Goal: Task Accomplishment & Management: Manage account settings

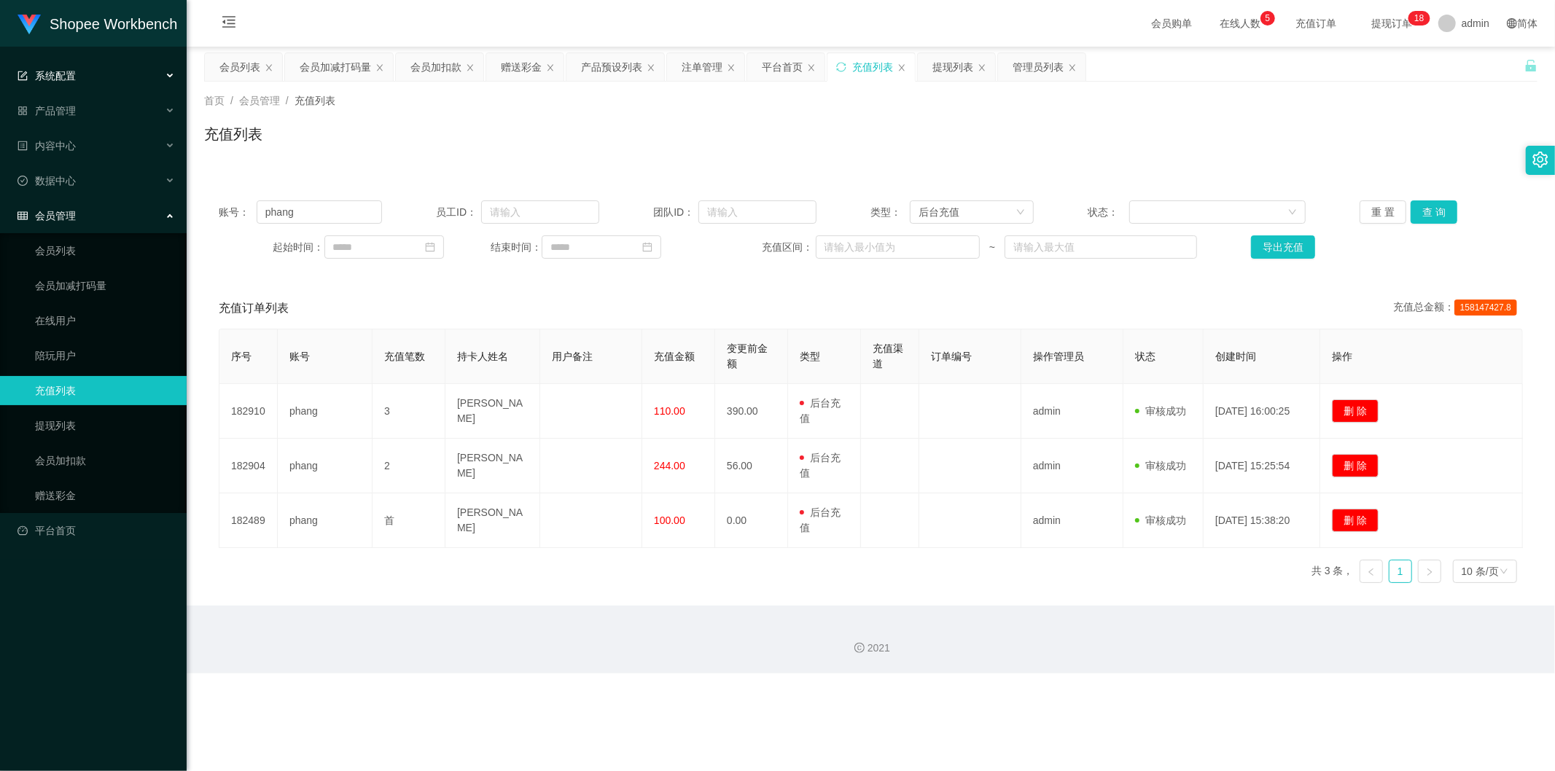
click at [80, 69] on div "系统配置" at bounding box center [93, 75] width 187 height 29
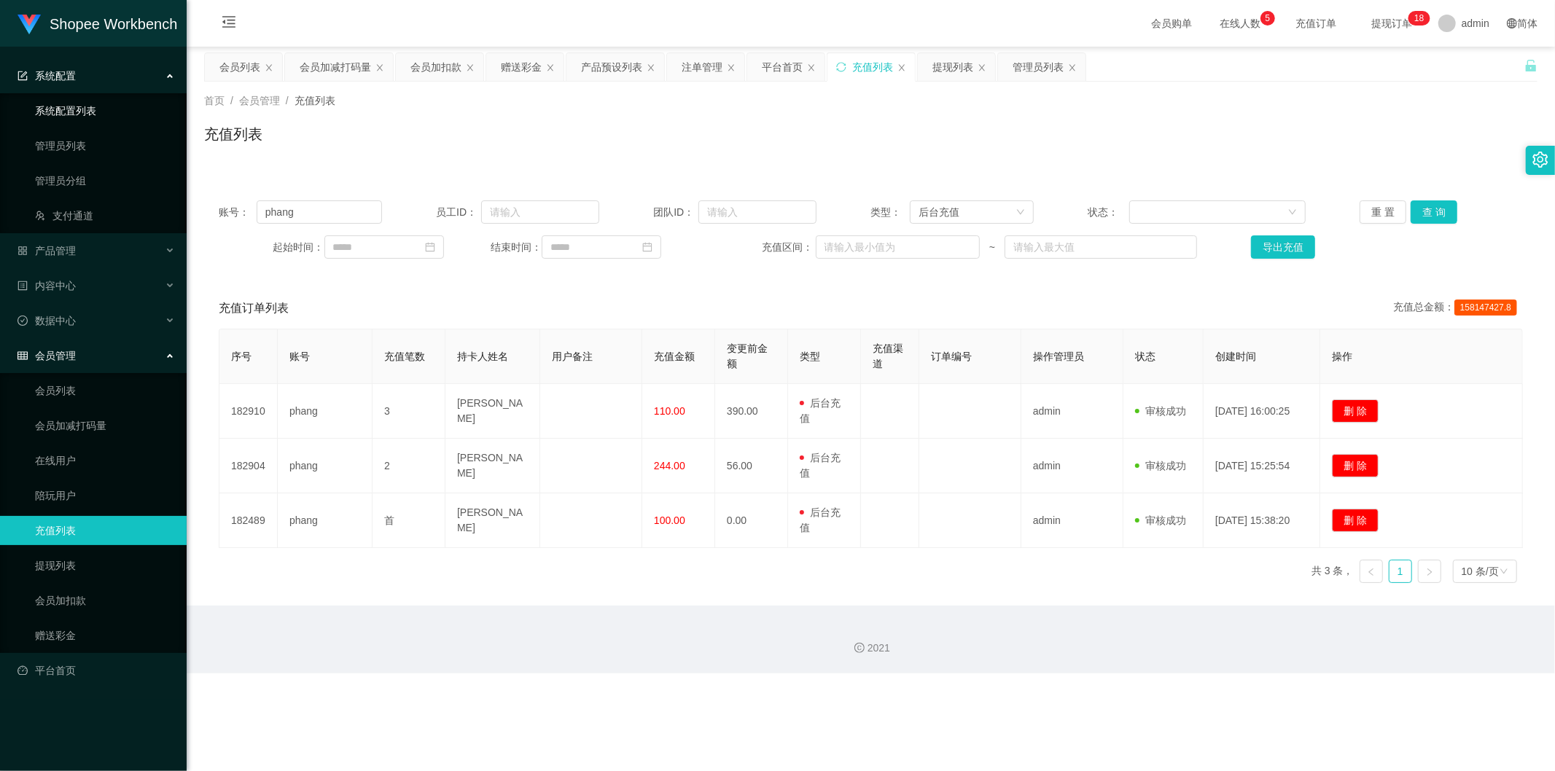
click at [87, 107] on link "系统配置列表" at bounding box center [105, 110] width 140 height 29
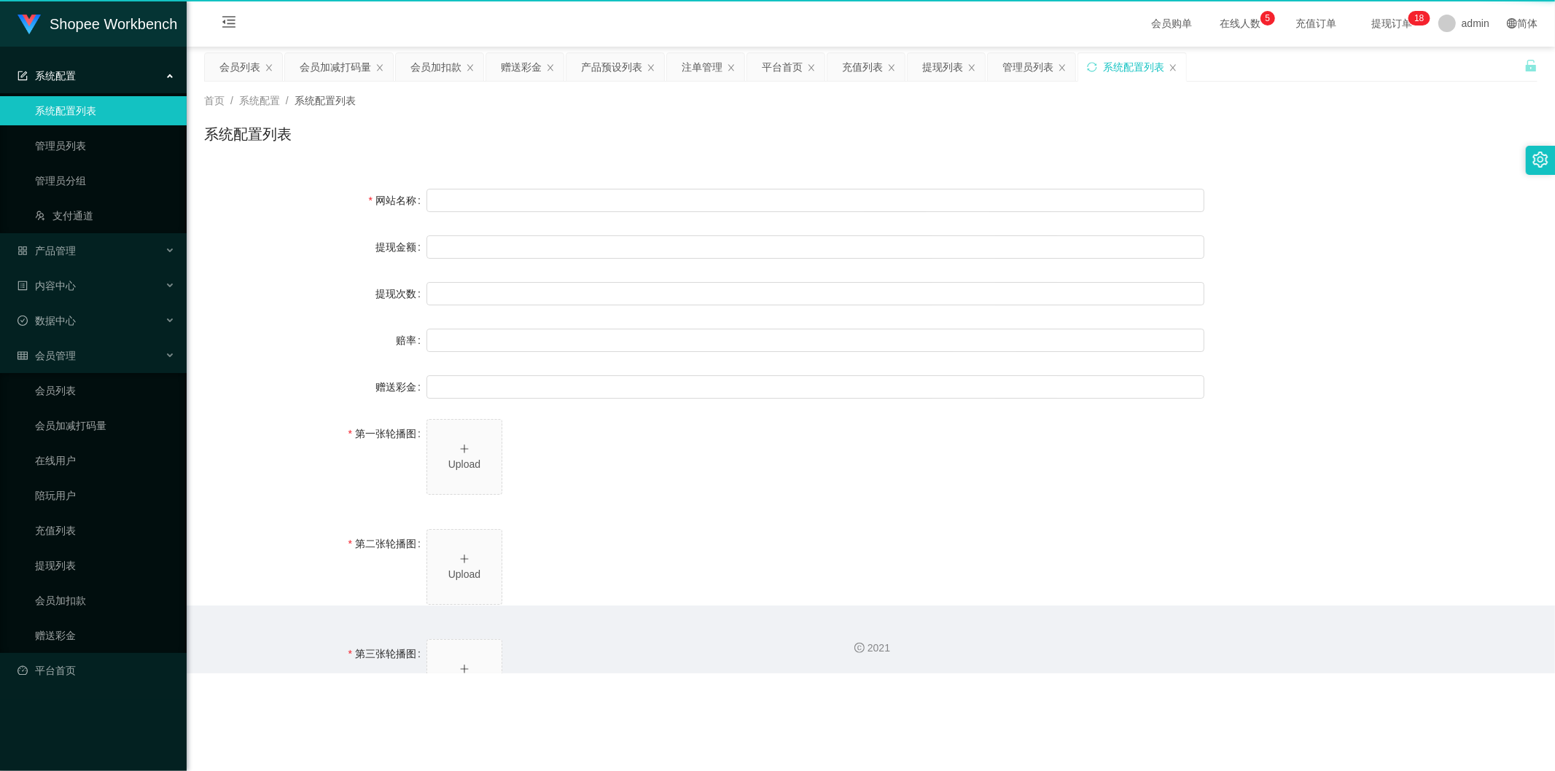
type input "任务台"
type input "10"
type input "1000000"
type input "100"
type input "0"
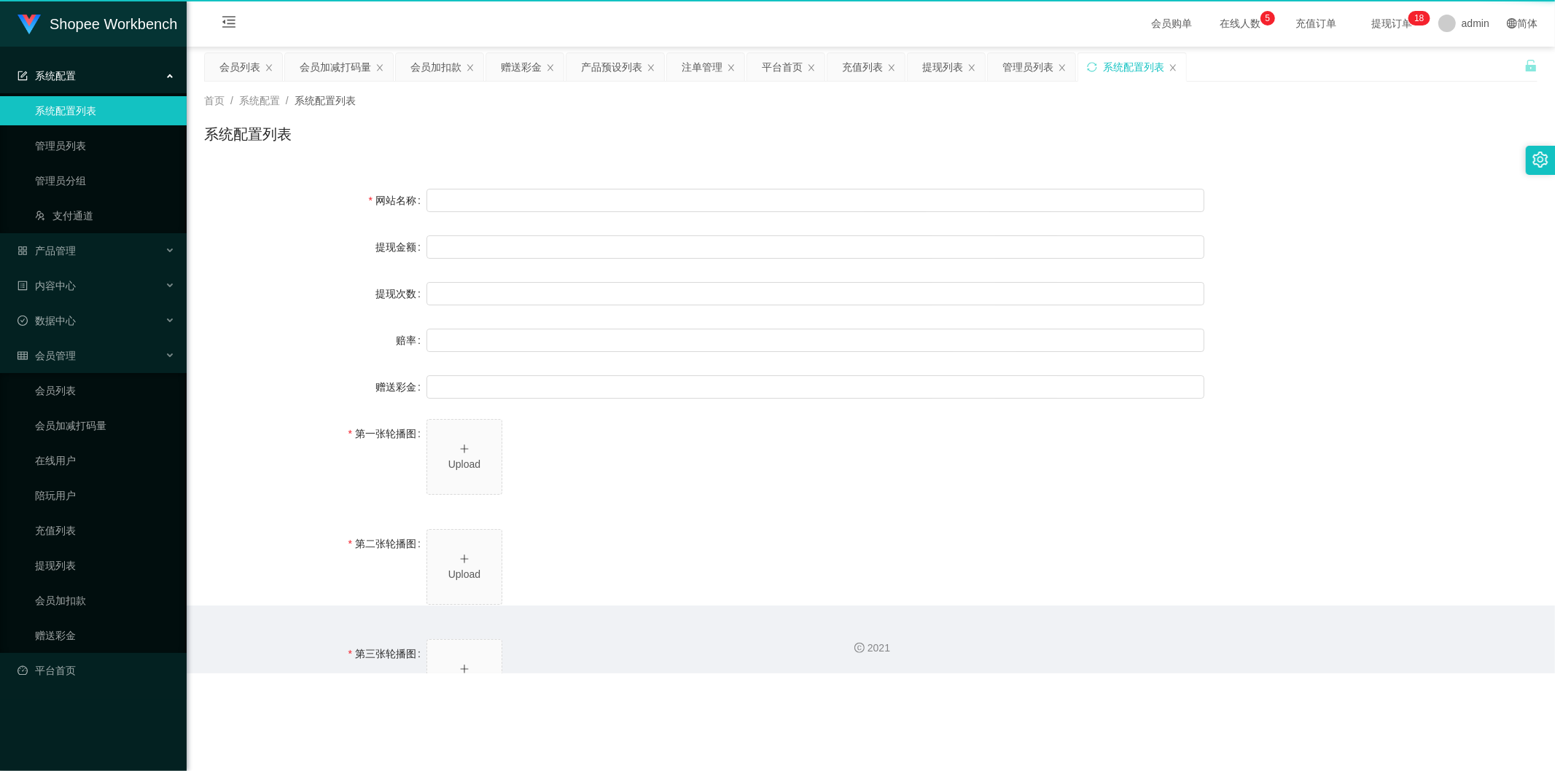
type input "[URL][DOMAIN_NAME]"
type input "平台工作台使用规则"
type input "为保障用户权益及平台运营秩序，请您严格遵守以下工作台使用规范："
type input "一、提现规则 最低提现限制：工作台账户积分满 10 积分后方可申请提现。"
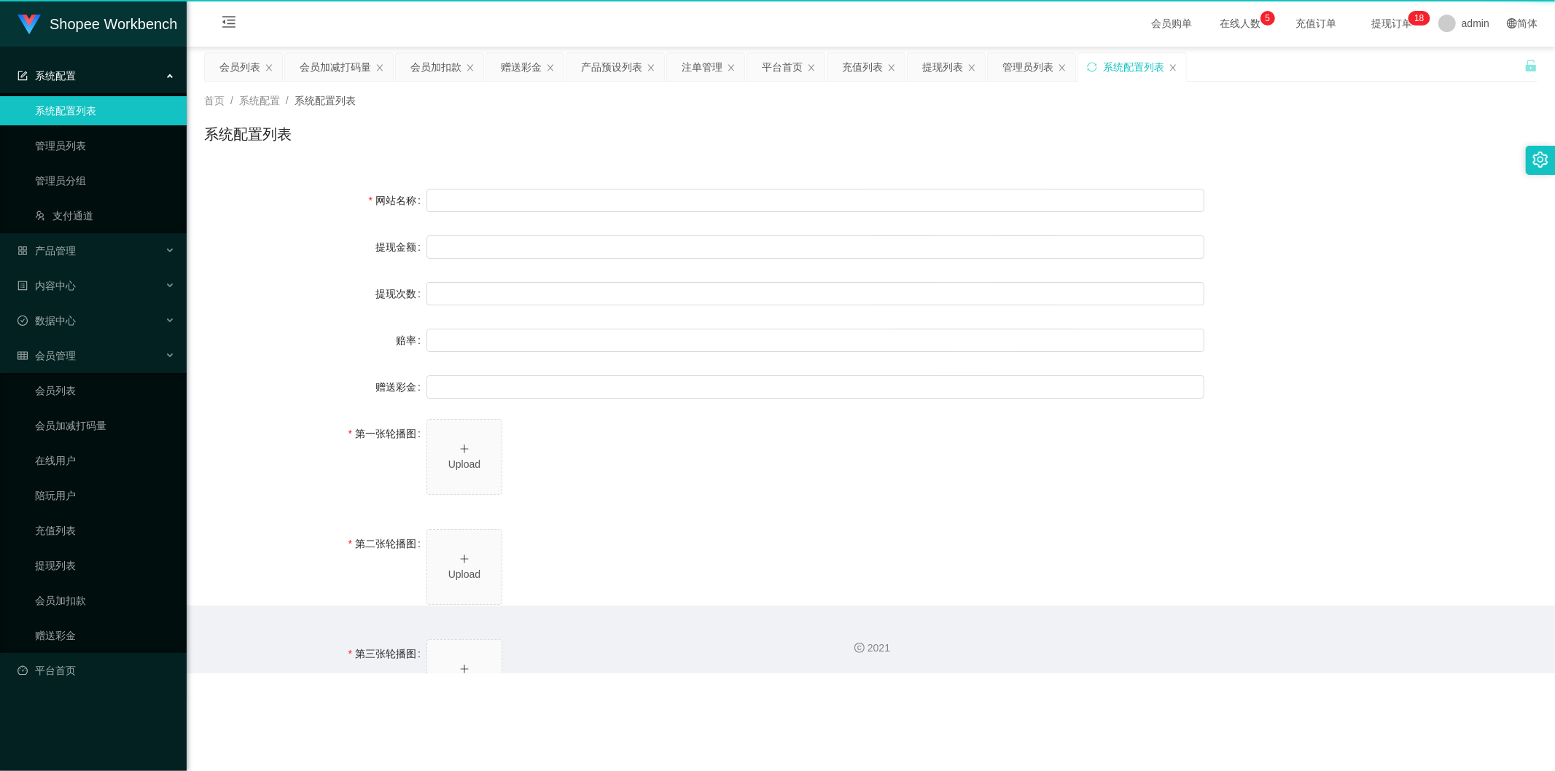
type input "二、积分管理 首次高额积分提醒：当工作台账户积分首次超过 5,000 积分时，请联系活动经理进行提现。用户需联系平台活动经理进行手动审核及分笔提现。"
type input "三、任务接单规范 下单须知："
type input "所有任务需严格按照平台活动经理的指导流程进行操作。"
type input "严禁私下接单、绕过系统或通过非官方渠道接单（如通过个人账号、自行匹配等方式）。"
type input "·违规操作可能导致任务失败，并视情节冻结工作台账户或永久封禁账号。"
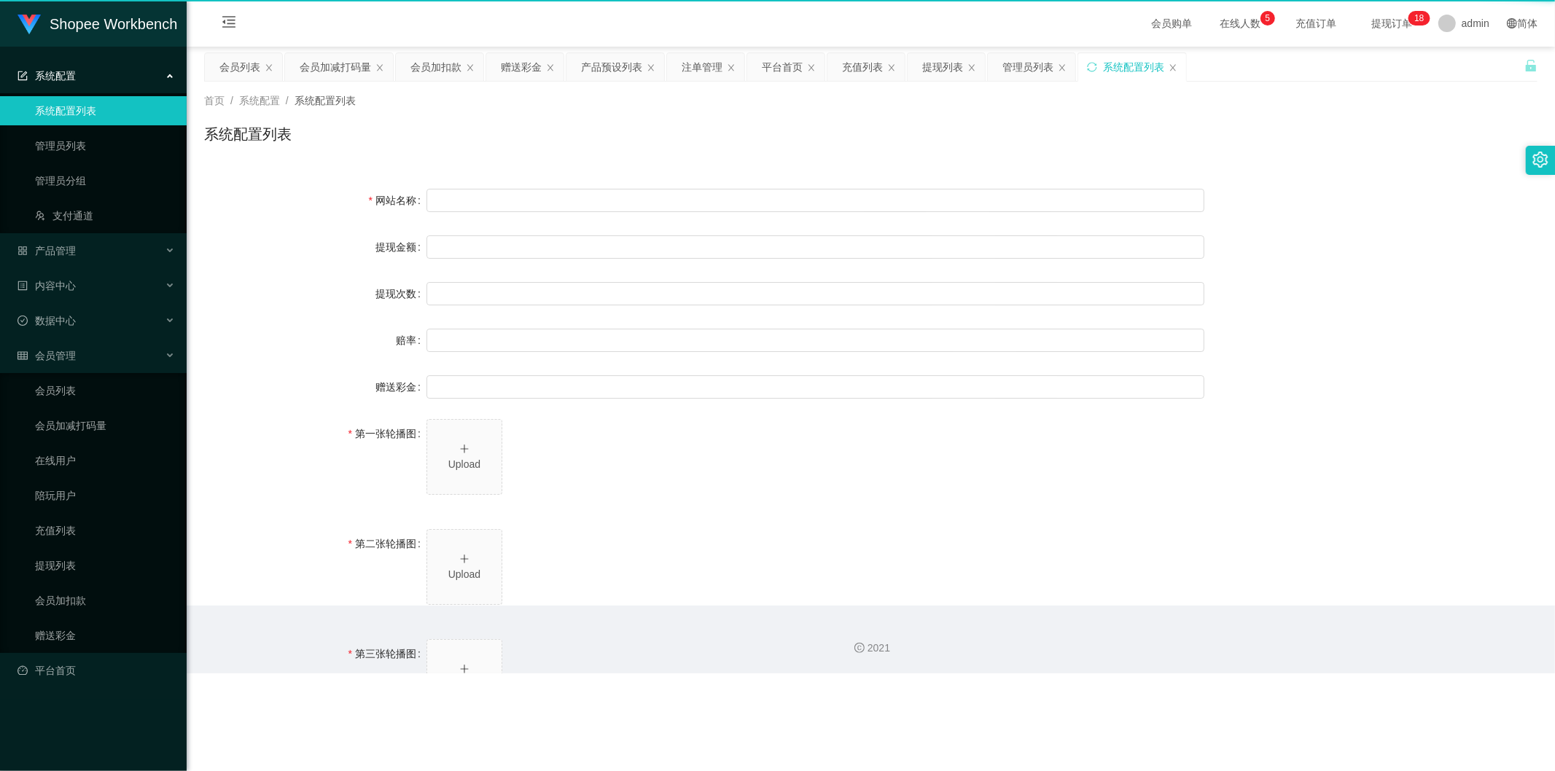
type input "系统任务对接要求："
type input "若未按指导流程操作或擅自修改操作步骤，系统将无法正确识别并分配任务，导致任务失败。"
type input "·因此类行为造成损失，平台将不予补偿，且有权限制或终止用户账号的工作权限。"
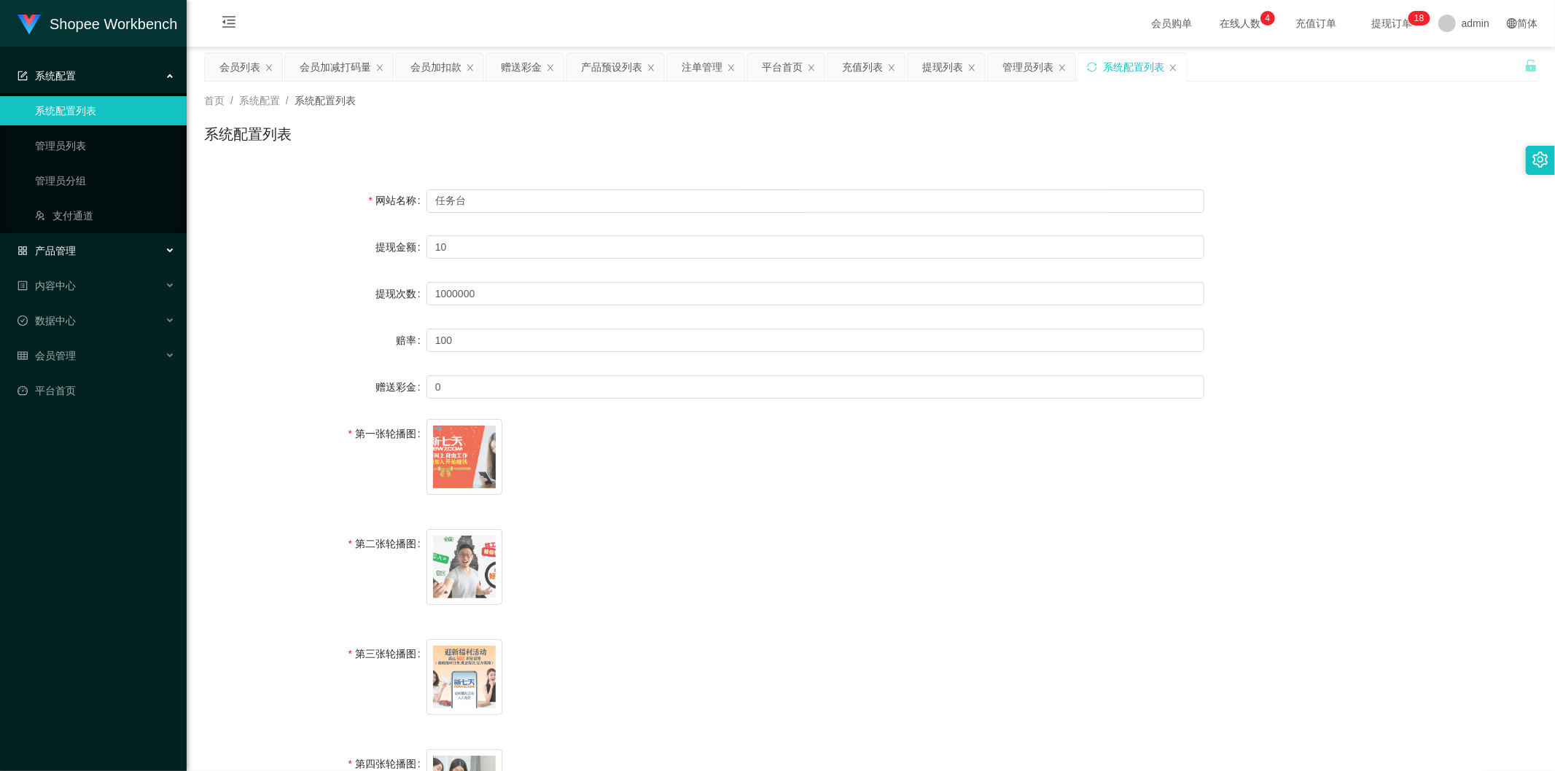
click at [104, 244] on div "产品管理" at bounding box center [93, 250] width 187 height 29
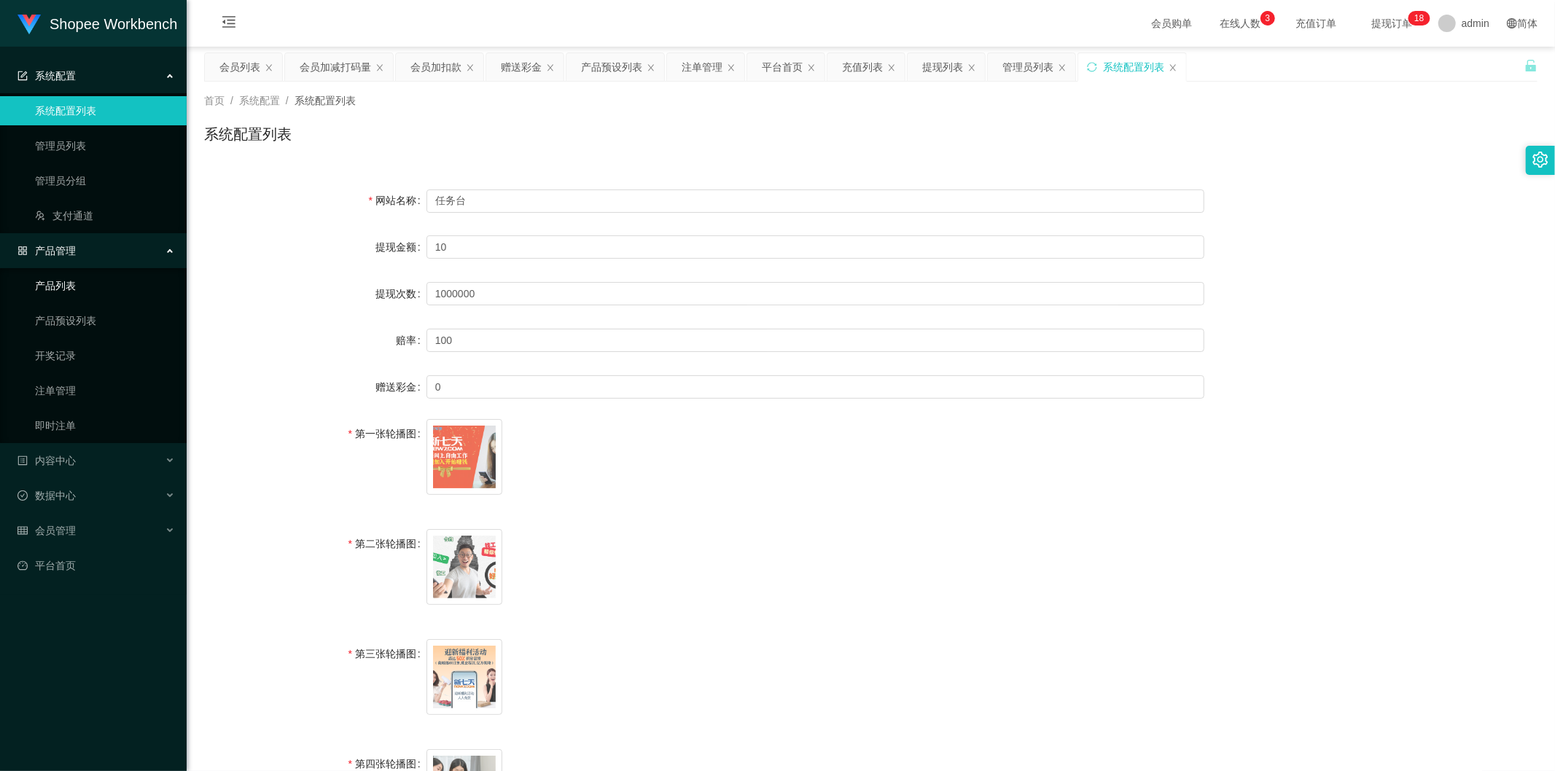
click at [98, 282] on link "产品列表" at bounding box center [105, 285] width 140 height 29
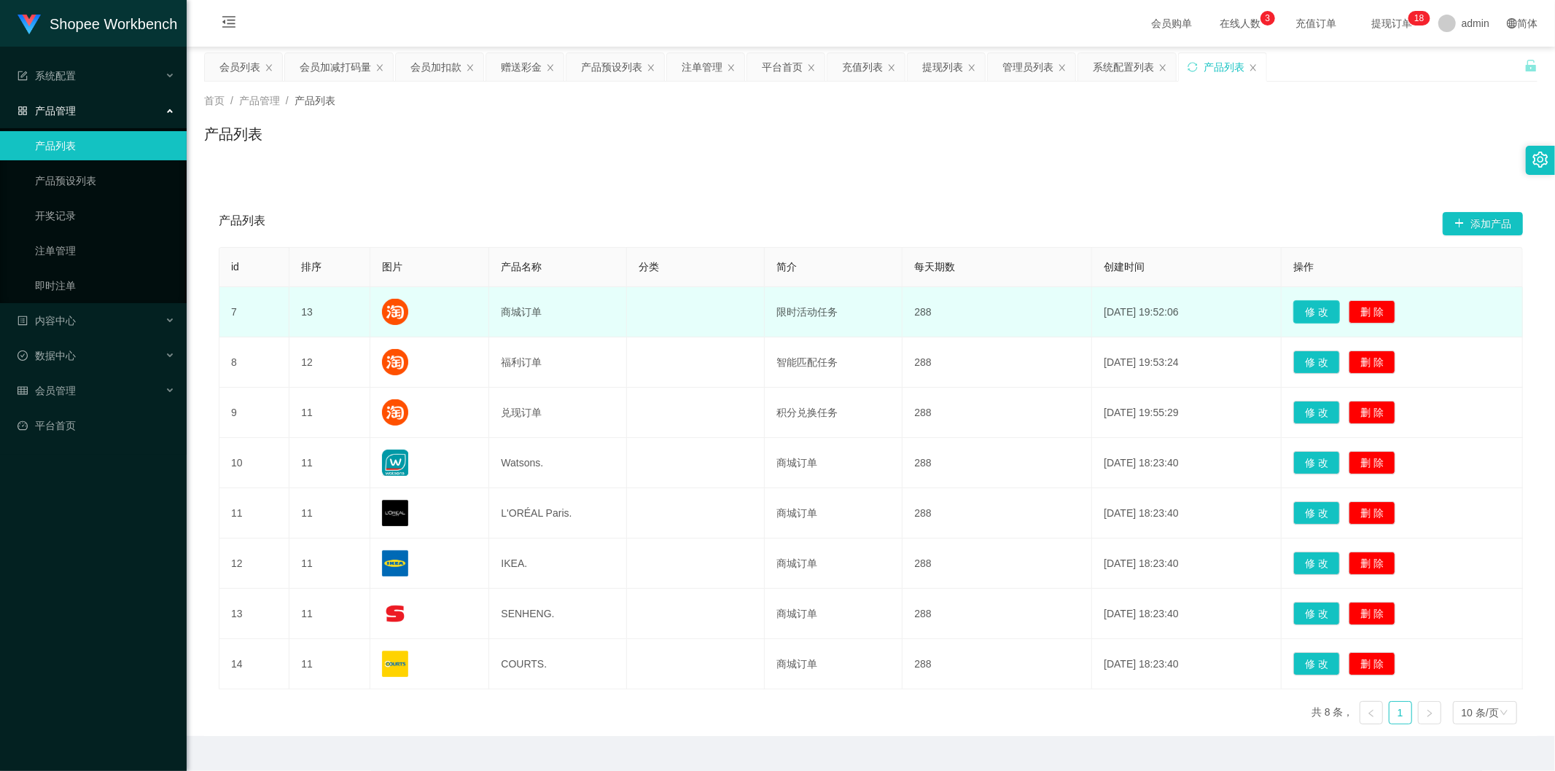
click at [1301, 309] on button "修 改" at bounding box center [1316, 311] width 47 height 23
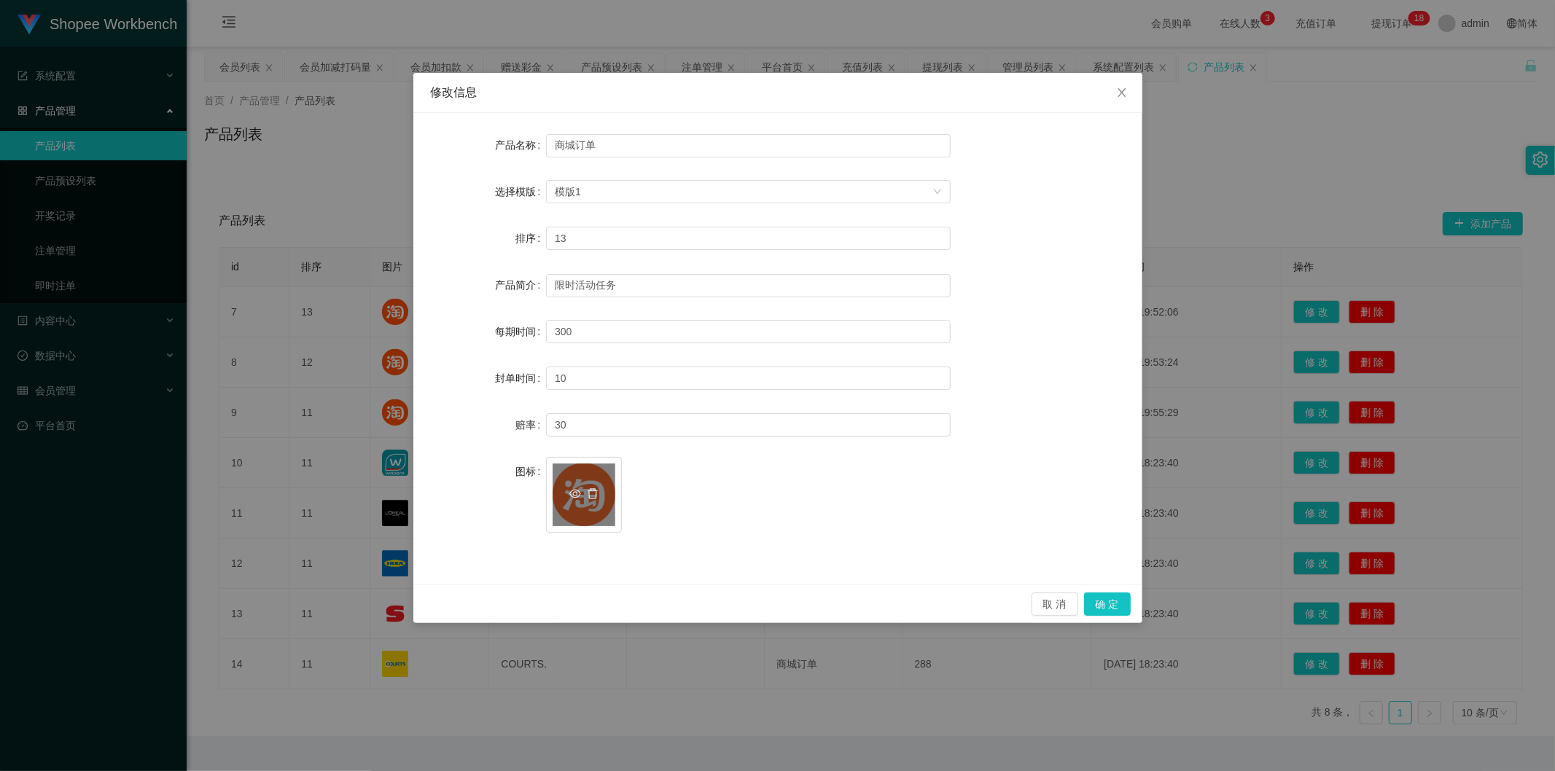
drag, startPoint x: 583, startPoint y: 497, endPoint x: 588, endPoint y: 515, distance: 18.7
click at [588, 515] on div "image.png" at bounding box center [584, 495] width 63 height 63
click at [593, 493] on icon "图标: delete" at bounding box center [593, 494] width 12 height 12
click at [587, 493] on div "上传" at bounding box center [584, 495] width 63 height 31
click at [582, 490] on icon "图标: plus" at bounding box center [584, 487] width 10 height 10
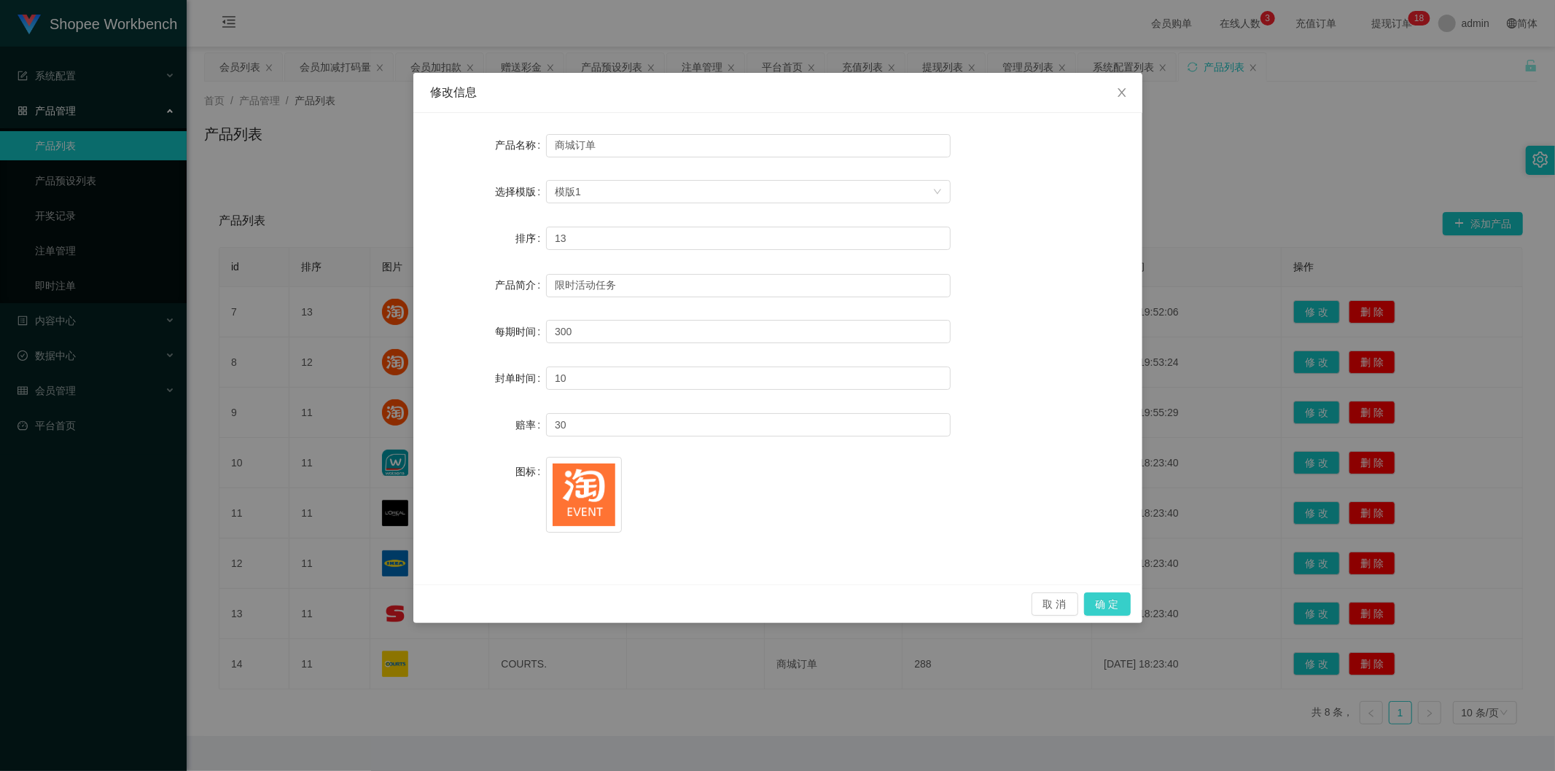
click at [1105, 602] on button "确 定" at bounding box center [1107, 604] width 47 height 23
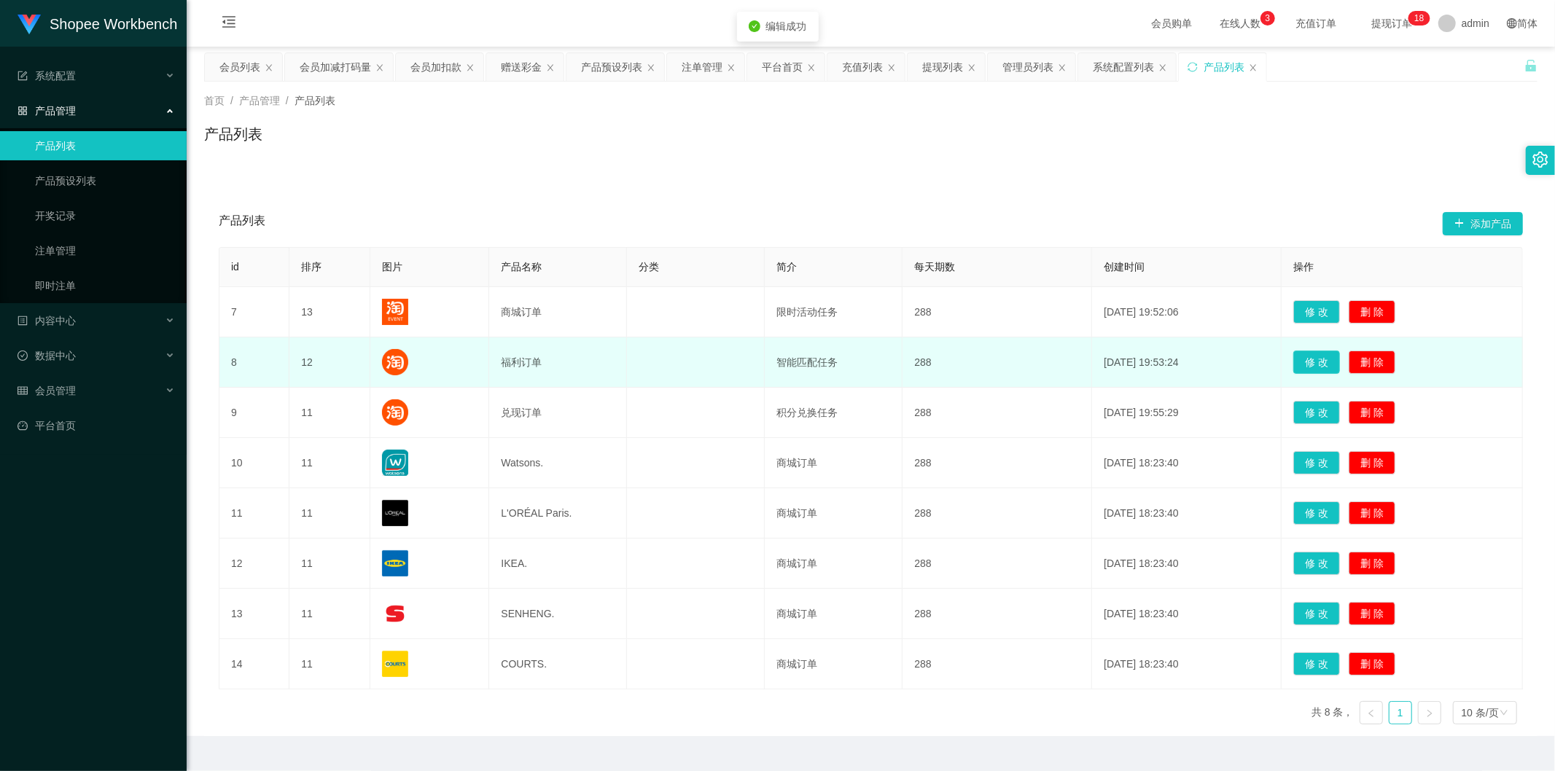
click at [1306, 359] on button "修 改" at bounding box center [1316, 362] width 47 height 23
type input "福利订单"
type input "12"
type input "智能匹配任务"
type input "50"
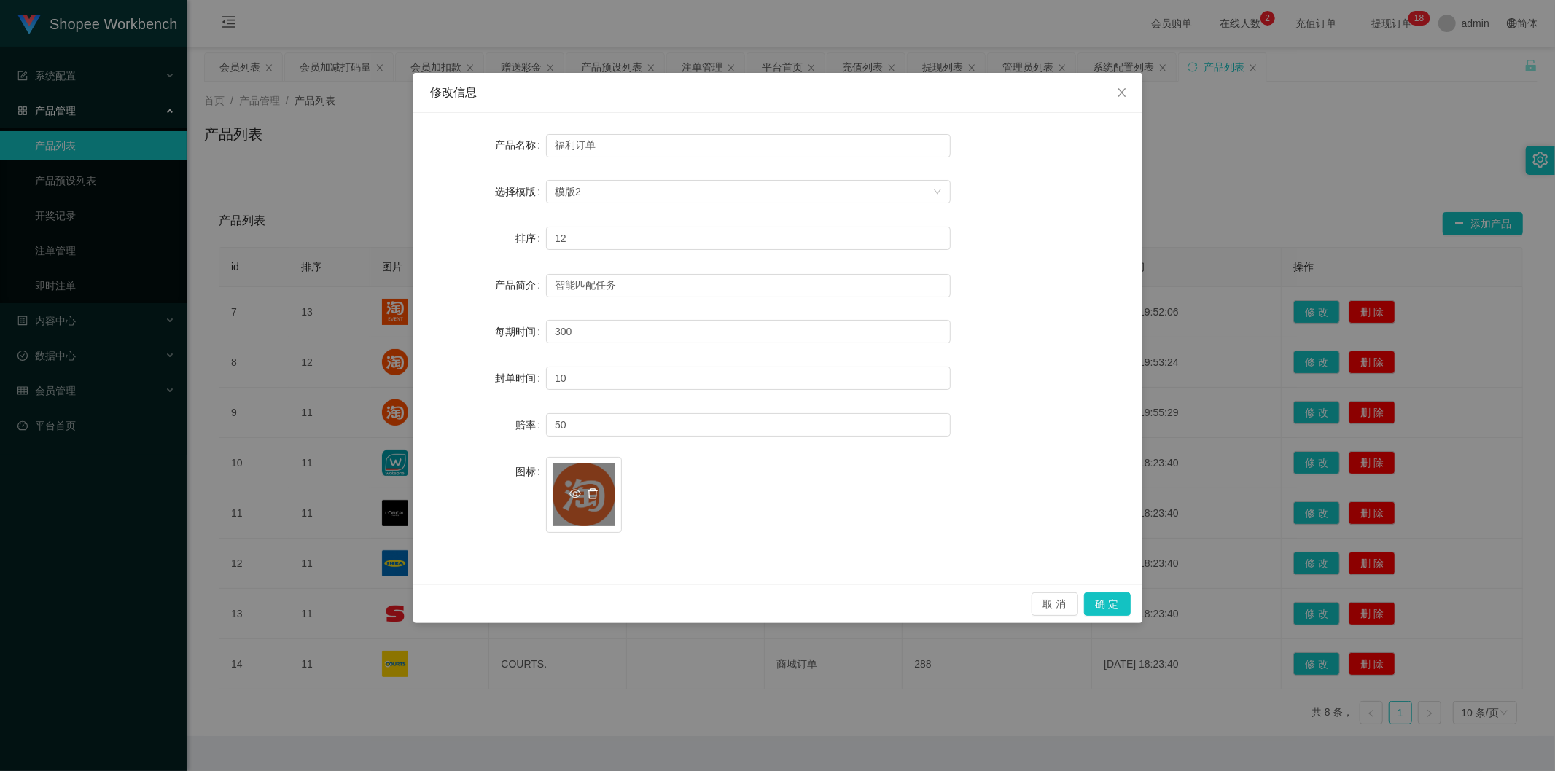
click at [593, 496] on icon "图标: delete" at bounding box center [593, 494] width 12 height 12
click at [584, 487] on icon "图标: plus" at bounding box center [584, 486] width 8 height 1
click at [1102, 598] on button "确 定" at bounding box center [1107, 604] width 47 height 23
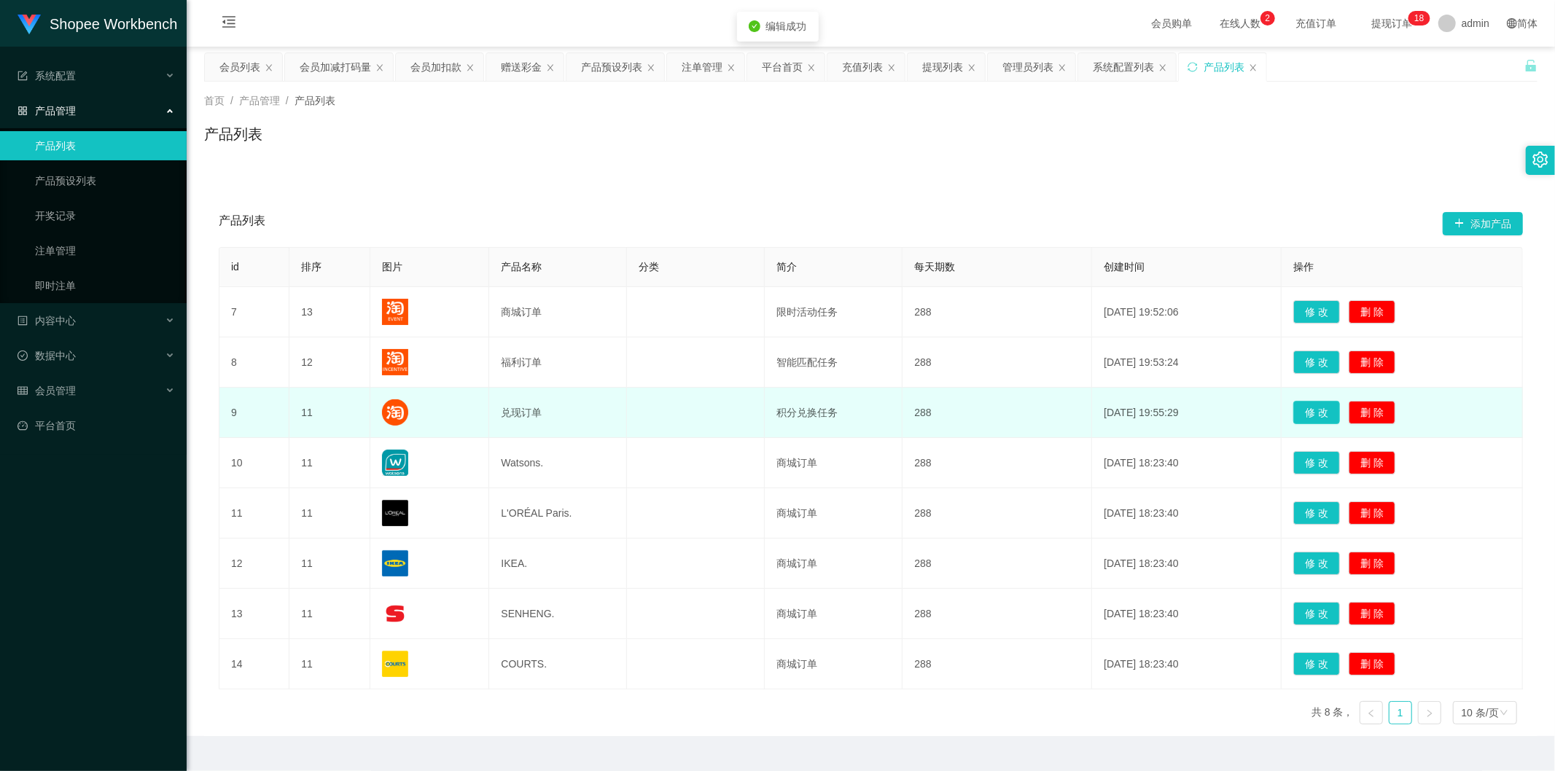
click at [1309, 410] on button "修 改" at bounding box center [1316, 412] width 47 height 23
type input "兑现订单"
type input "11"
type input "积分兑换任务"
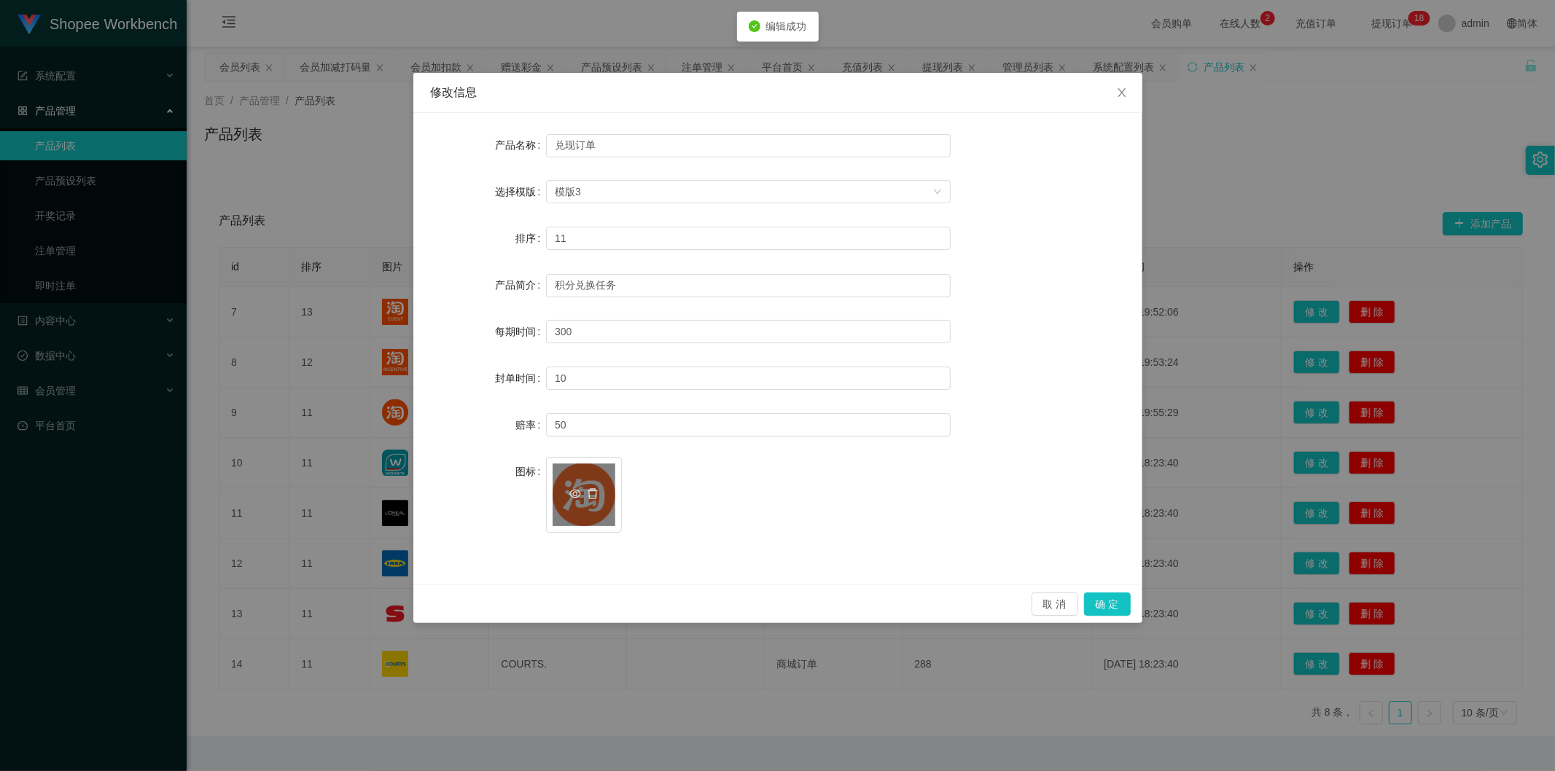
click at [588, 484] on div "image.png" at bounding box center [584, 495] width 63 height 63
drag, startPoint x: 655, startPoint y: 472, endPoint x: 644, endPoint y: 477, distance: 11.1
click at [656, 472] on span "image.png" at bounding box center [748, 498] width 405 height 82
click at [595, 491] on icon "图标: delete" at bounding box center [593, 493] width 10 height 10
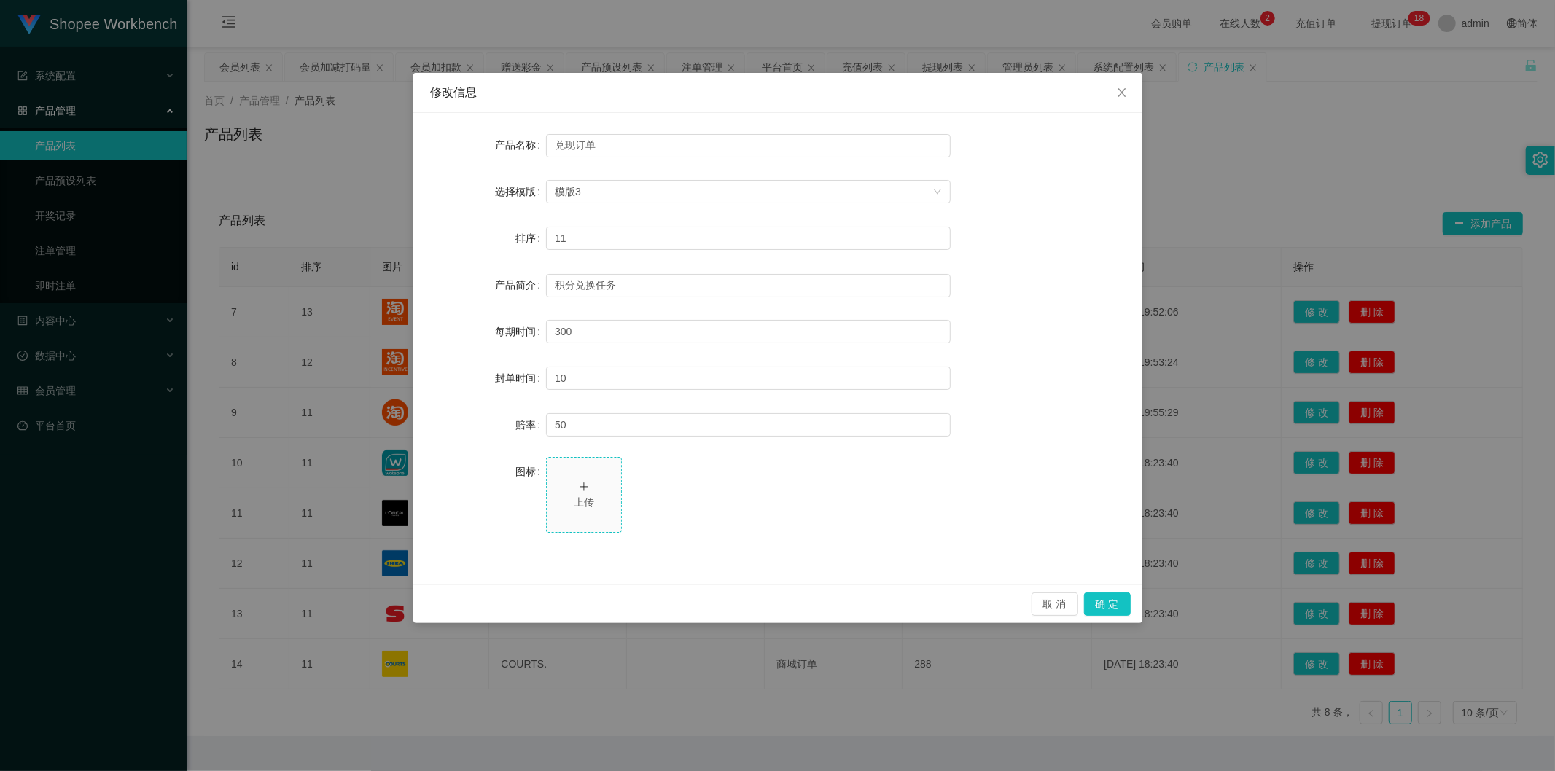
click at [586, 486] on icon "图标: plus" at bounding box center [584, 486] width 8 height 1
click at [1104, 598] on button "确 定" at bounding box center [1107, 604] width 47 height 23
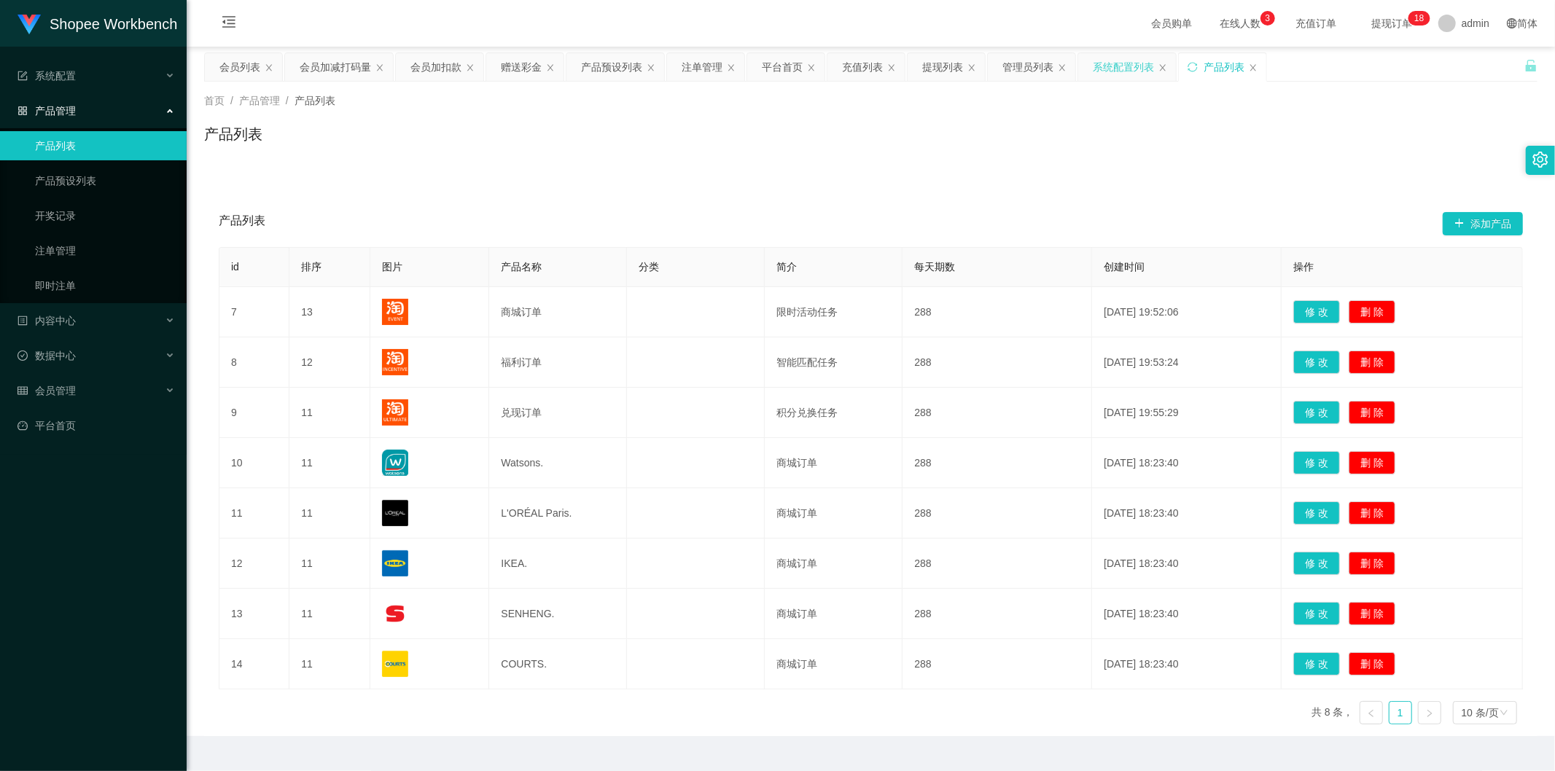
click at [1132, 71] on div "系统配置列表" at bounding box center [1123, 67] width 61 height 28
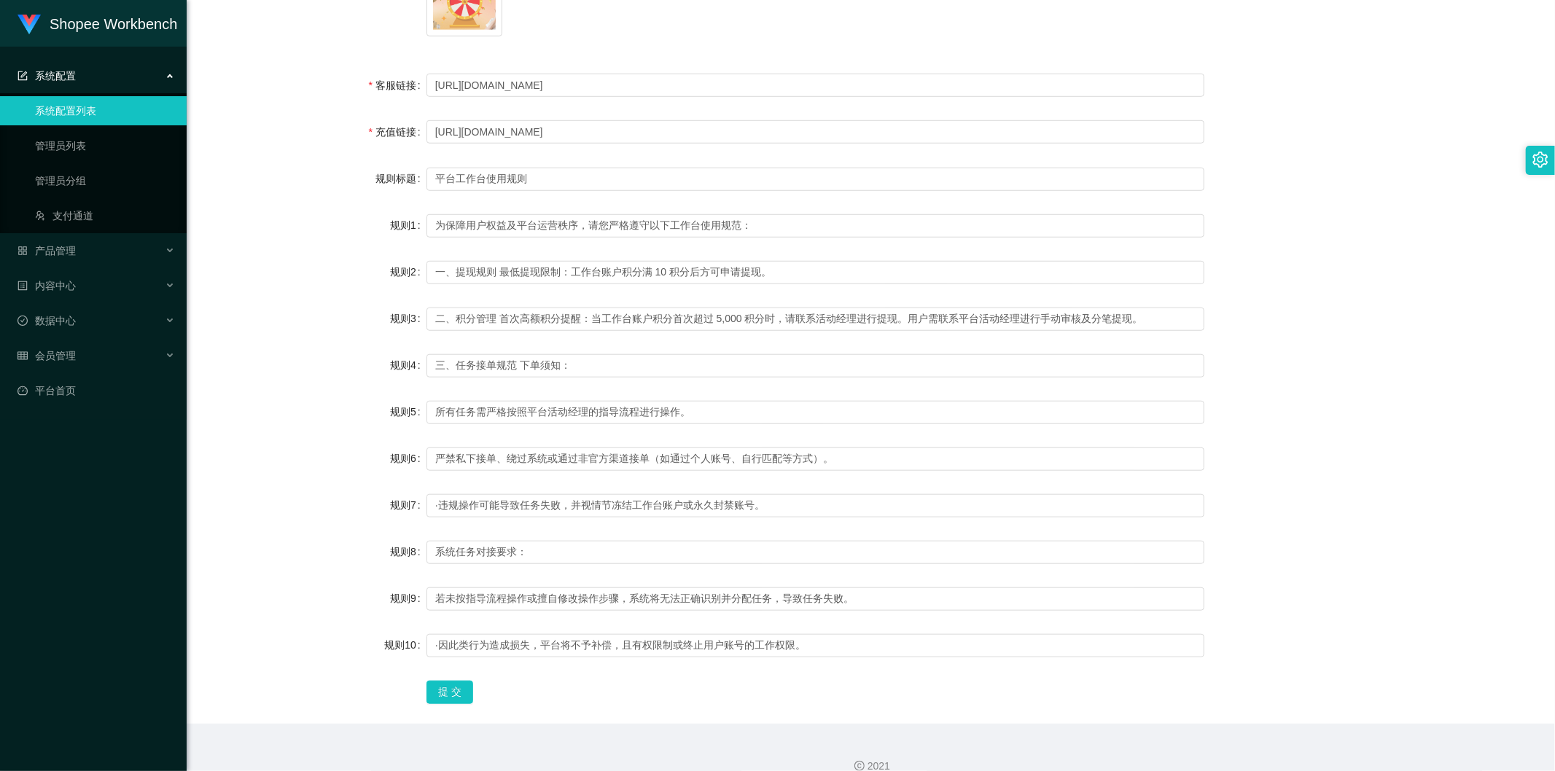
scroll to position [916, 0]
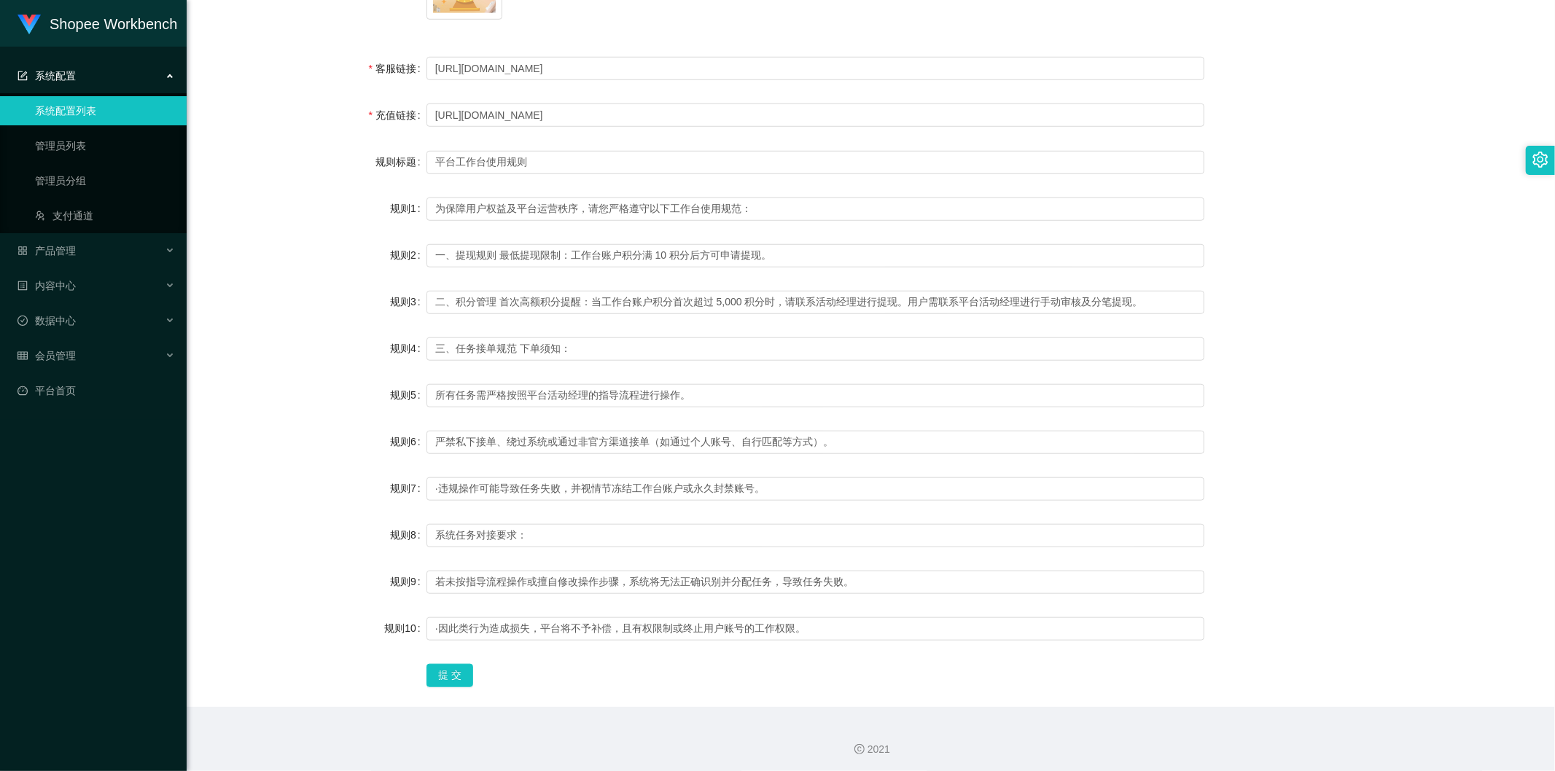
click at [1341, 334] on div "规则4 三、任务接单规范 下单须知：" at bounding box center [870, 348] width 1333 height 29
click at [1327, 391] on div "规则5 所有任务需严格按照平台活动经理的指导流程进行操作。" at bounding box center [870, 395] width 1333 height 29
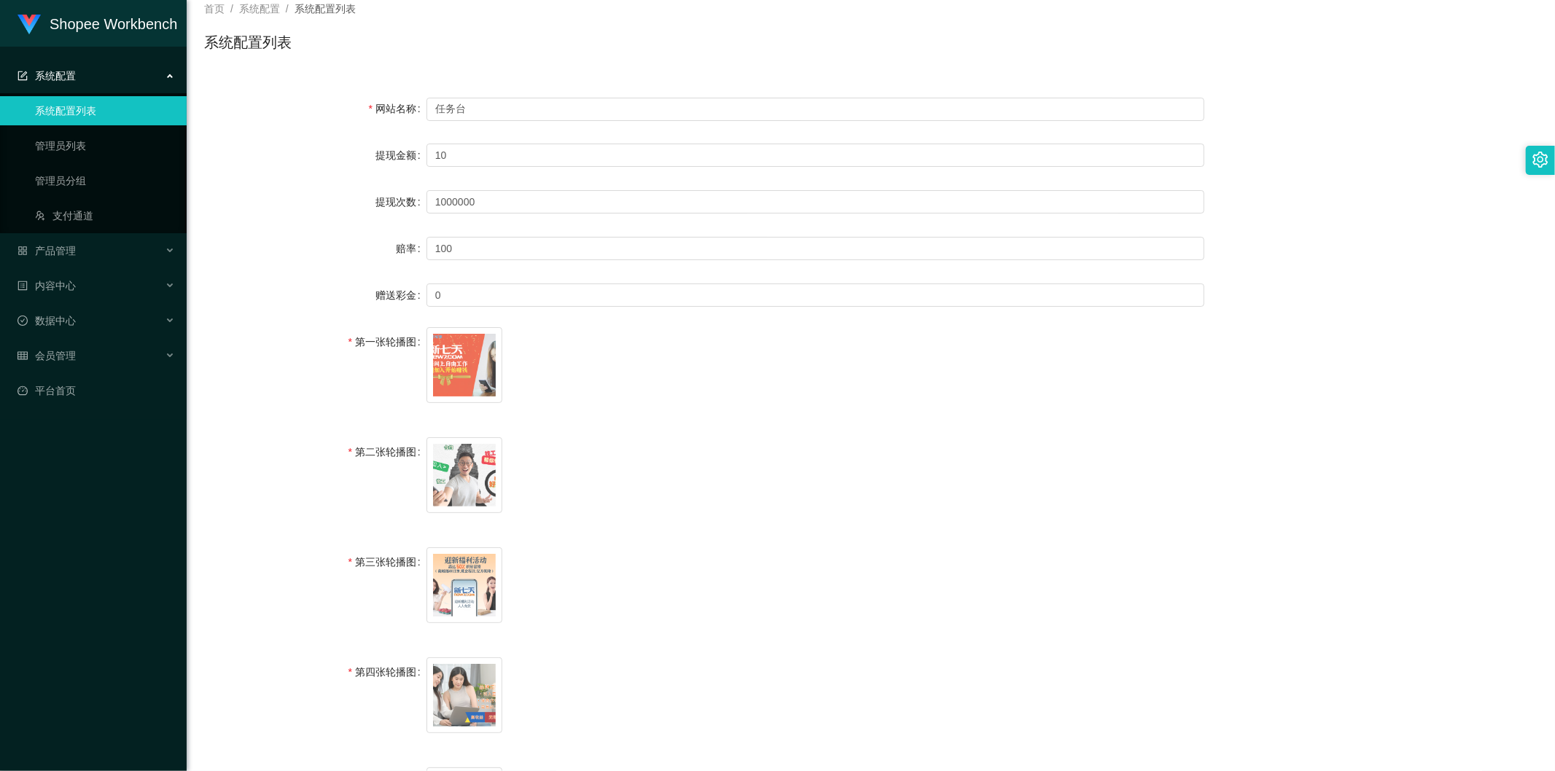
scroll to position [0, 0]
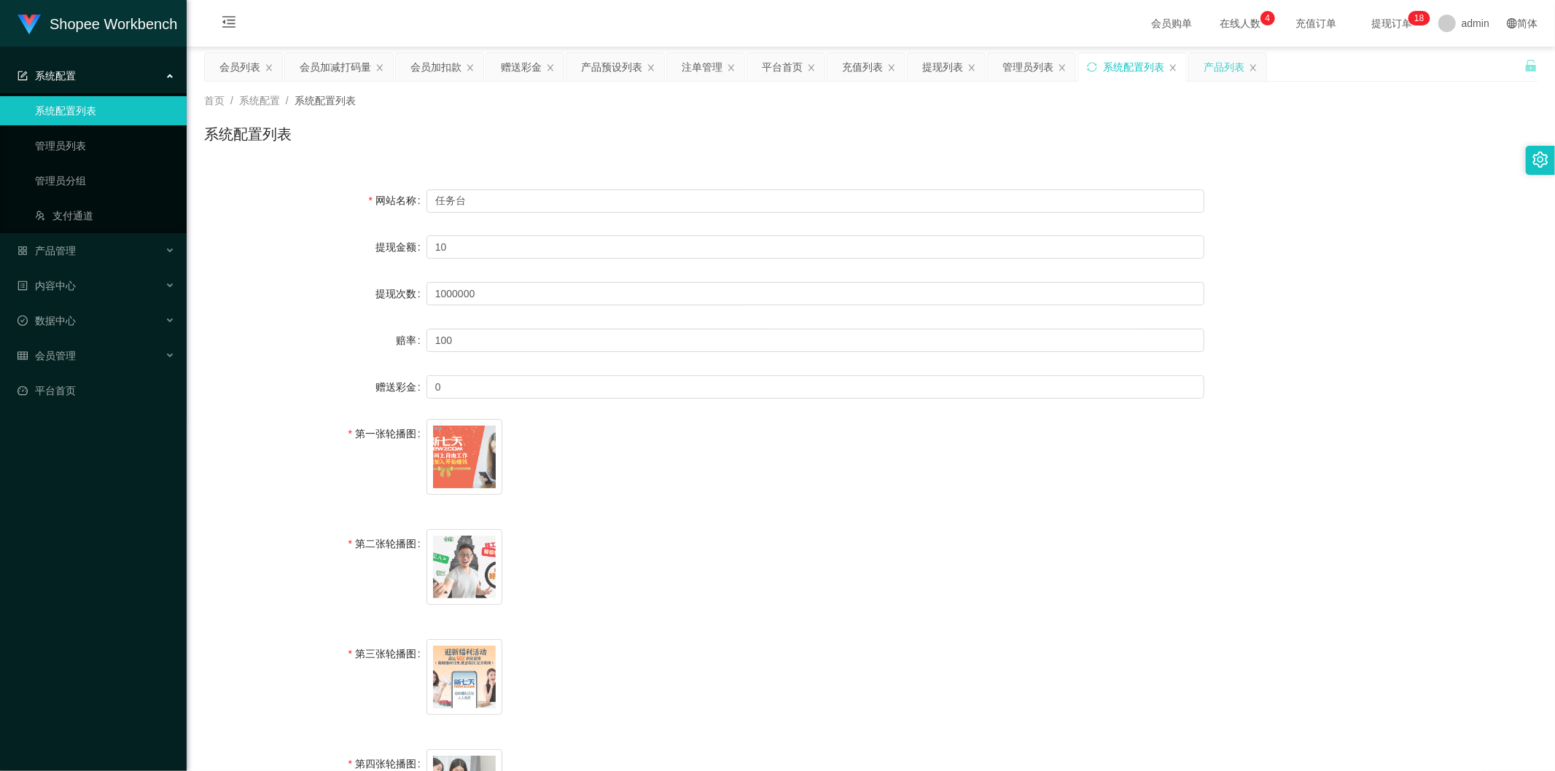
click at [1230, 63] on div "产品列表" at bounding box center [1224, 67] width 41 height 28
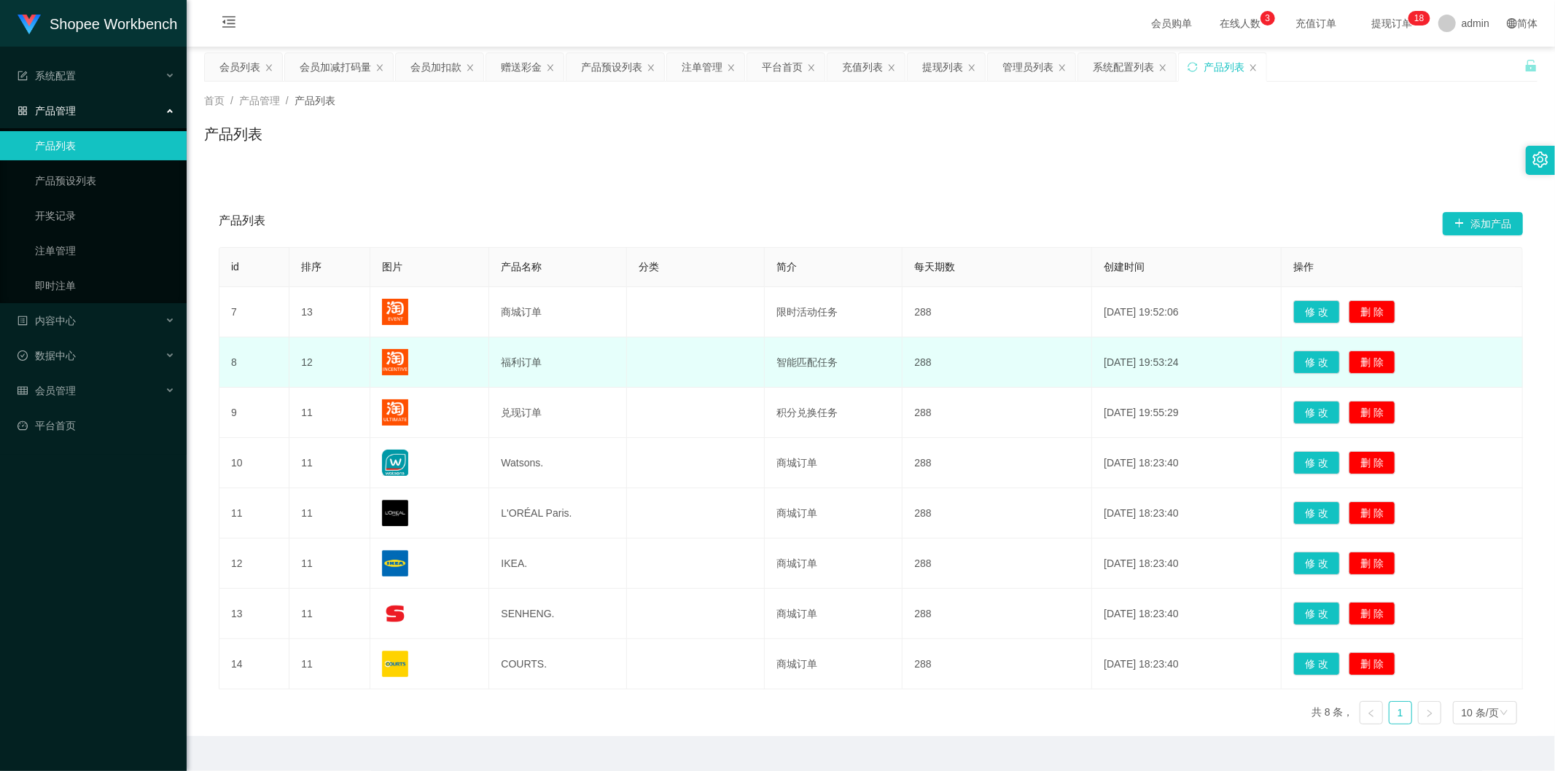
scroll to position [32, 0]
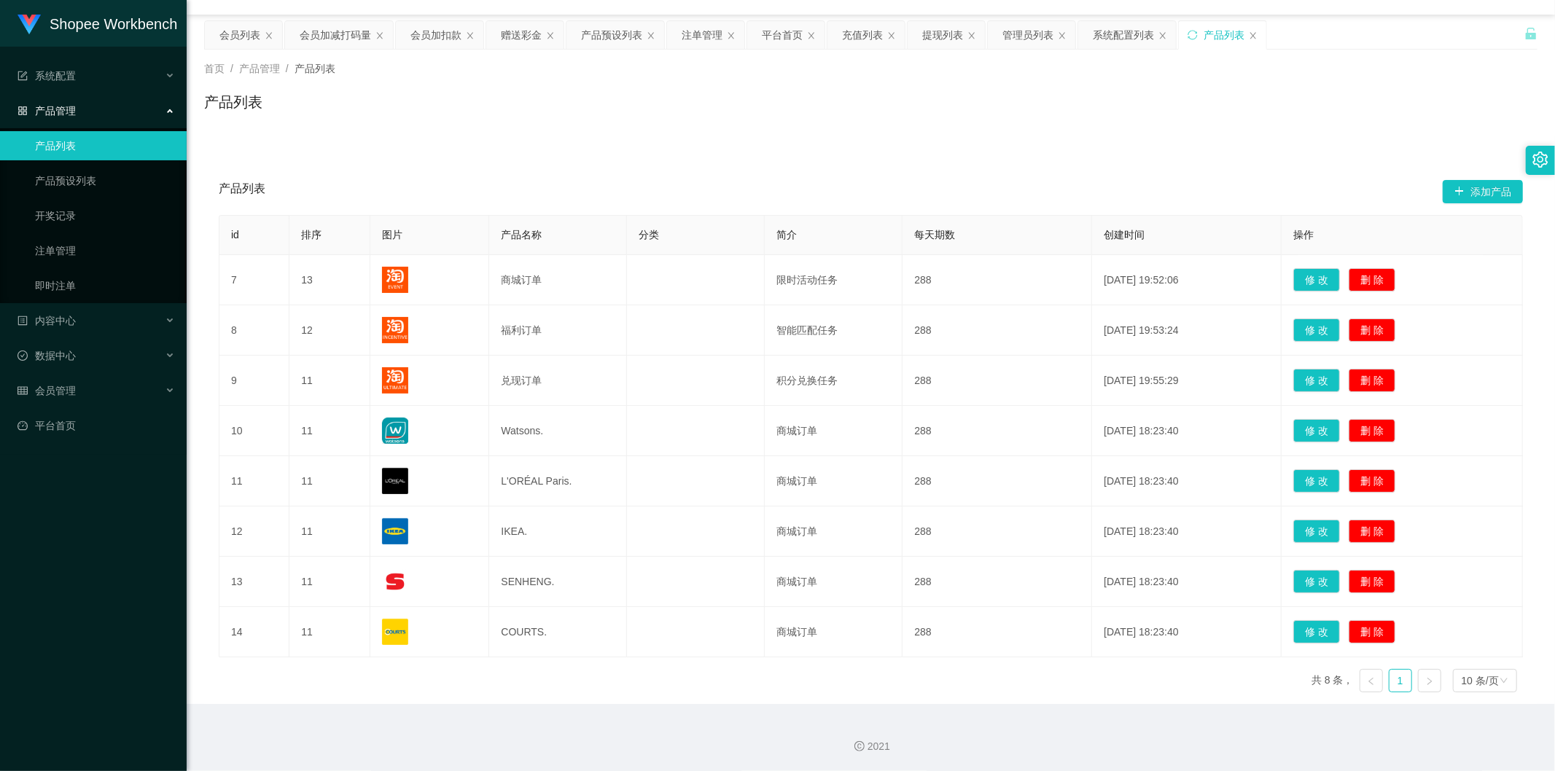
click at [863, 149] on div "产品列表 添加产品 id 排序 图片 产品名称 分类 简介 每天期数 创建时间 操作 7 13 商城订单 限时活动任务 288 [DATE] 19:52:06…" at bounding box center [870, 420] width 1333 height 568
